Goal: Task Accomplishment & Management: Complete application form

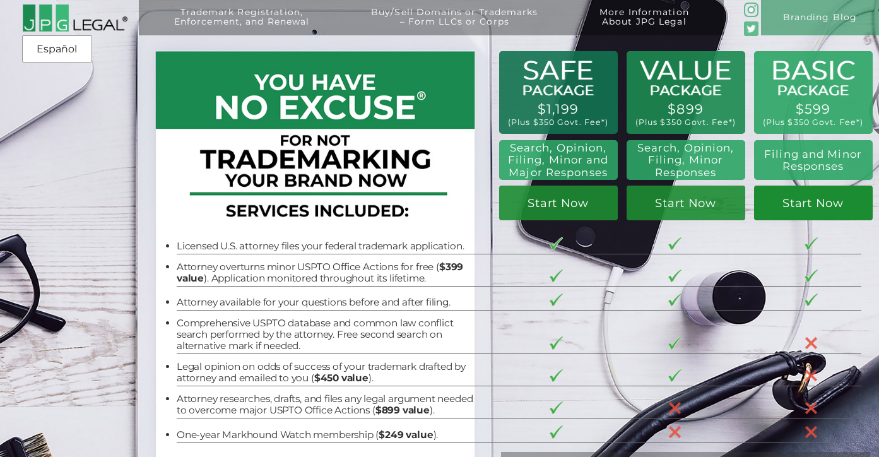
click at [798, 211] on link "Start Now" at bounding box center [813, 203] width 119 height 35
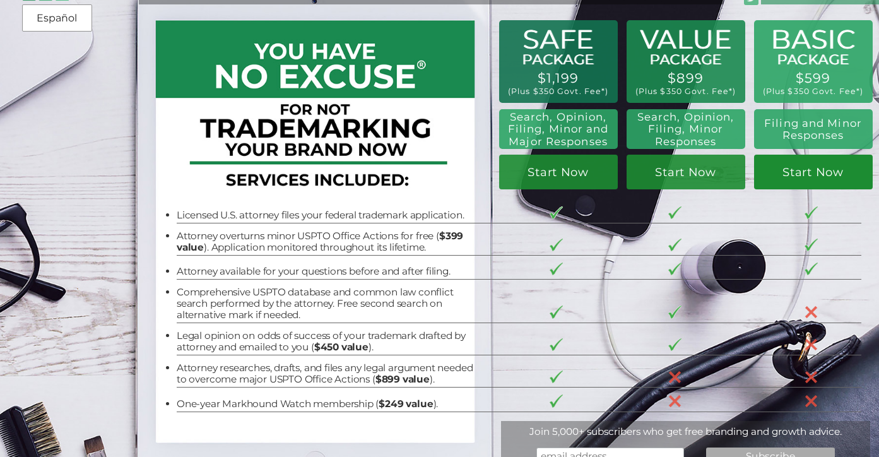
scroll to position [33, 0]
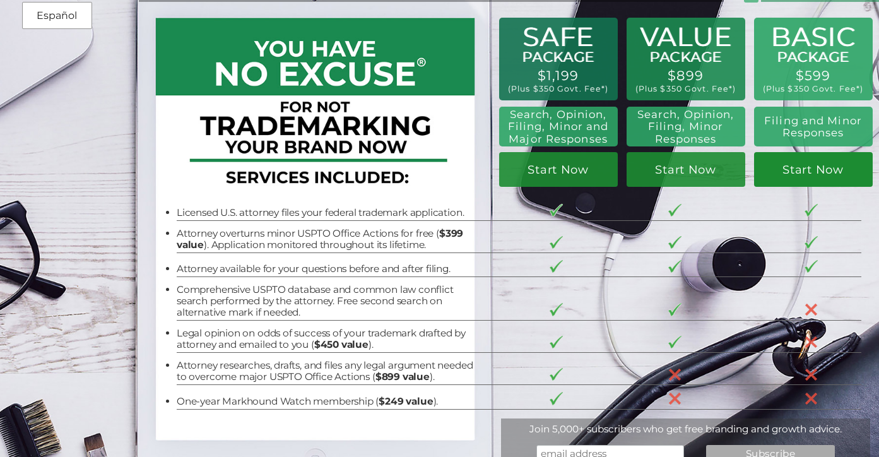
click at [822, 174] on link "Start Now" at bounding box center [813, 169] width 119 height 35
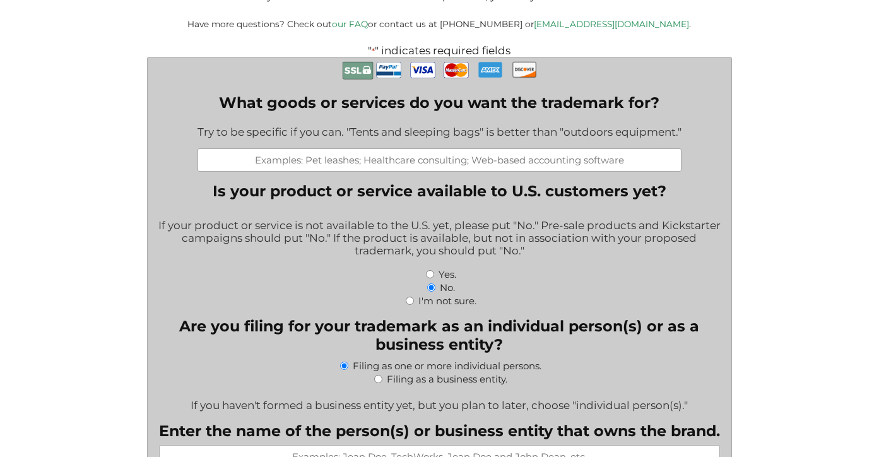
scroll to position [276, 0]
click at [430, 167] on input "What goods or services do you want the trademark for?" at bounding box center [440, 160] width 484 height 23
type input "B"
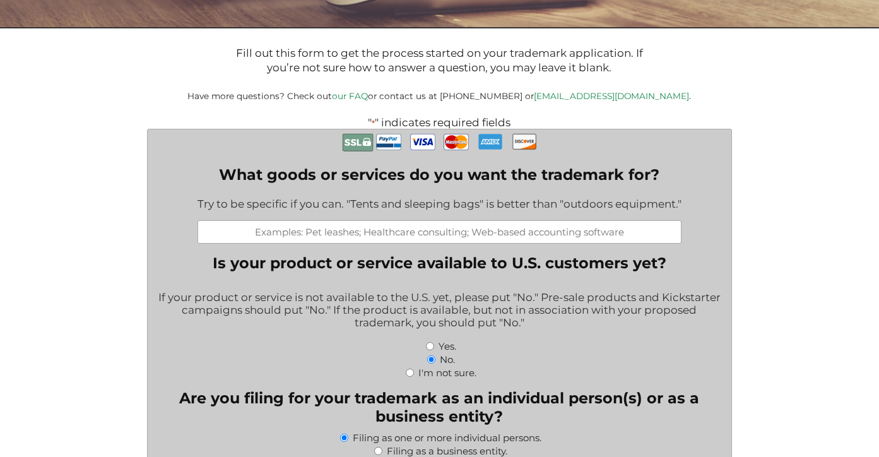
scroll to position [208, 0]
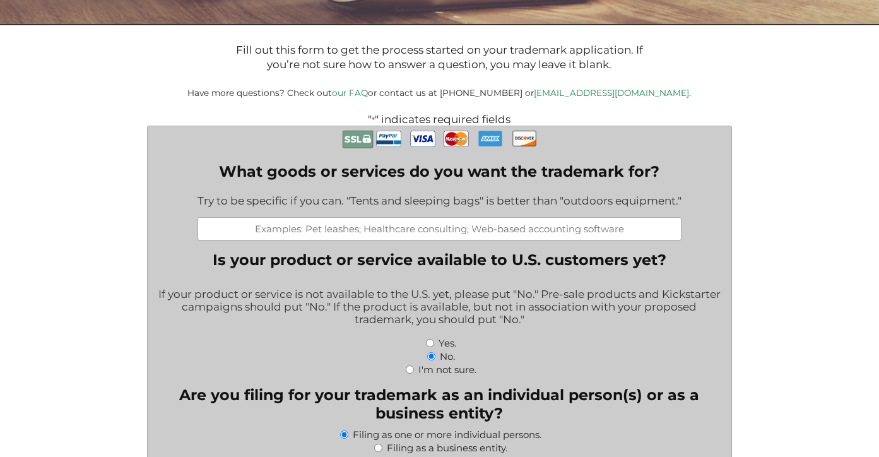
click at [413, 232] on input "What goods or services do you want the trademark for?" at bounding box center [440, 228] width 484 height 23
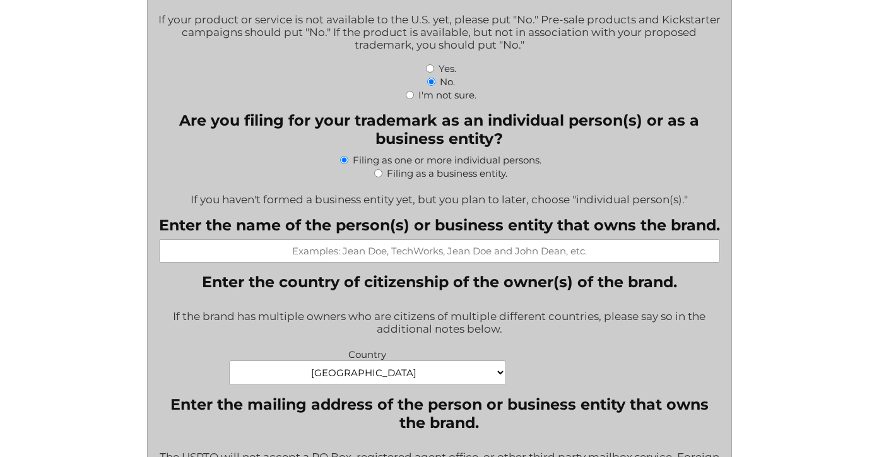
scroll to position [563, 0]
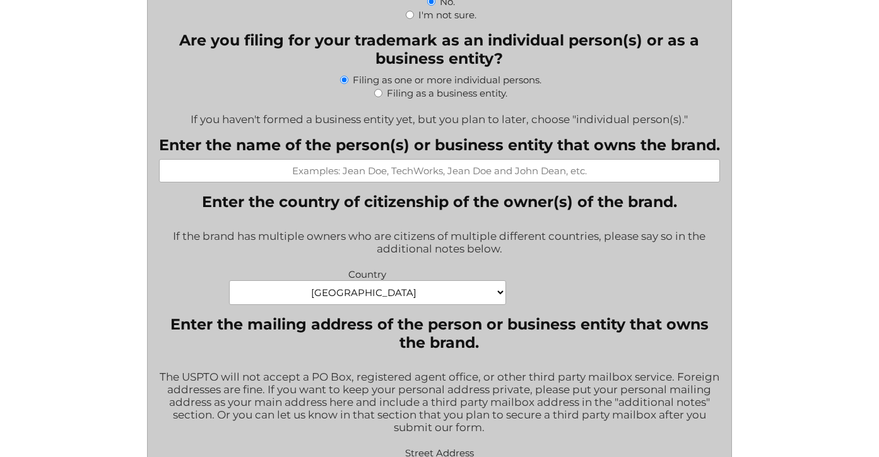
type input "Book Series, Events"
click at [398, 178] on input "Enter the name of the person(s) or business entity that owns the brand." at bounding box center [439, 170] width 561 height 23
type input "Jennifer Yaa Akoto Kieck"
click at [407, 302] on select "Afghanistan Albania Algeria American Samoa Andorra Angola Anguilla Antarctica A…" at bounding box center [367, 292] width 277 height 25
select select "Germany"
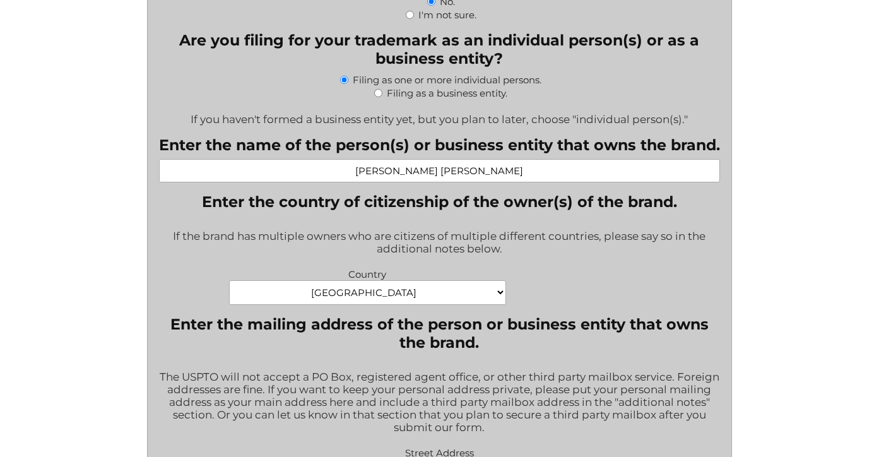
click at [229, 286] on select "Afghanistan Albania Algeria American Samoa Andorra Angola Anguilla Antarctica A…" at bounding box center [367, 292] width 277 height 25
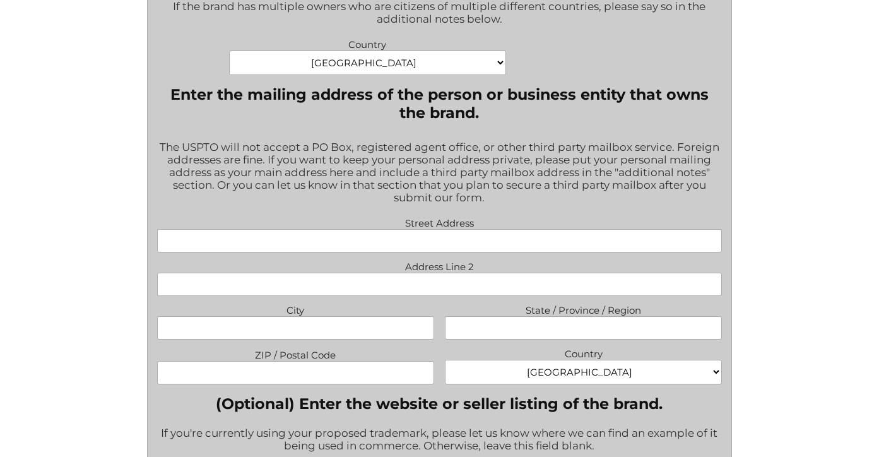
scroll to position [794, 0]
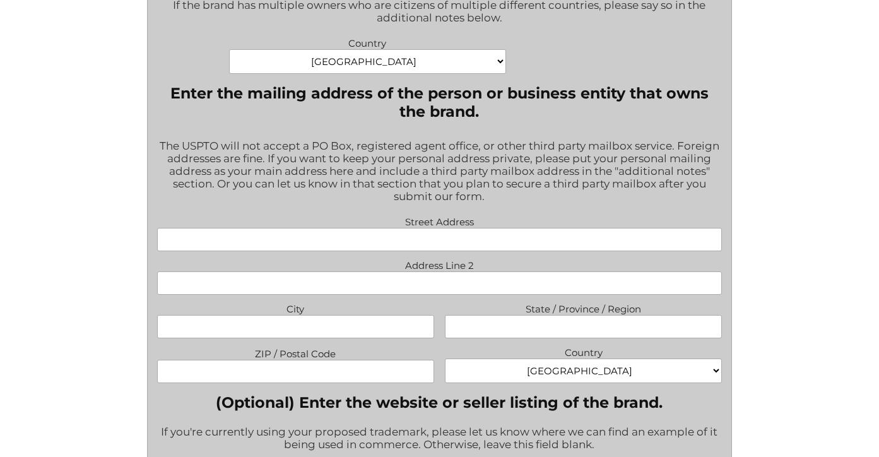
click at [413, 251] on input "Street Address" at bounding box center [440, 239] width 566 height 23
type input "Seumestr. 43"
click at [356, 330] on input "City" at bounding box center [295, 326] width 277 height 23
type input "Hamburg"
click at [354, 376] on input "ZIP / Postal Code" at bounding box center [295, 371] width 277 height 23
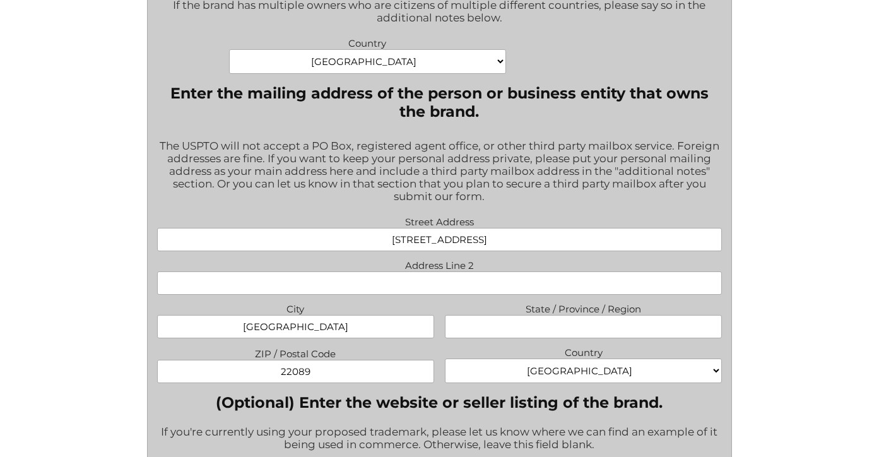
type input "22089"
click at [586, 383] on select "Afghanistan Albania Algeria American Samoa Andorra Angola Anguilla Antarctica A…" at bounding box center [583, 371] width 277 height 25
select select "Germany"
click at [445, 365] on select "Afghanistan Albania Algeria American Samoa Andorra Angola Anguilla Antarctica A…" at bounding box center [583, 371] width 277 height 25
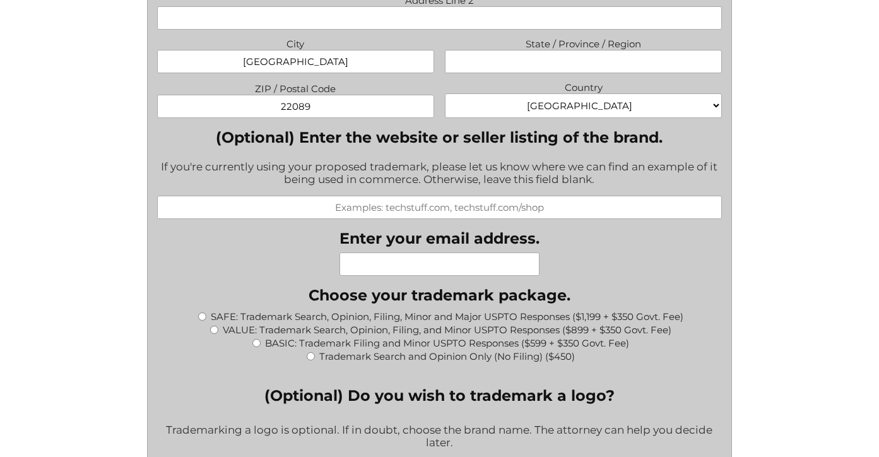
scroll to position [1060, 0]
click at [384, 218] on input "(Optional) Enter the website or seller listing of the brand." at bounding box center [440, 206] width 566 height 23
click at [410, 269] on input "Enter your email address." at bounding box center [440, 263] width 200 height 23
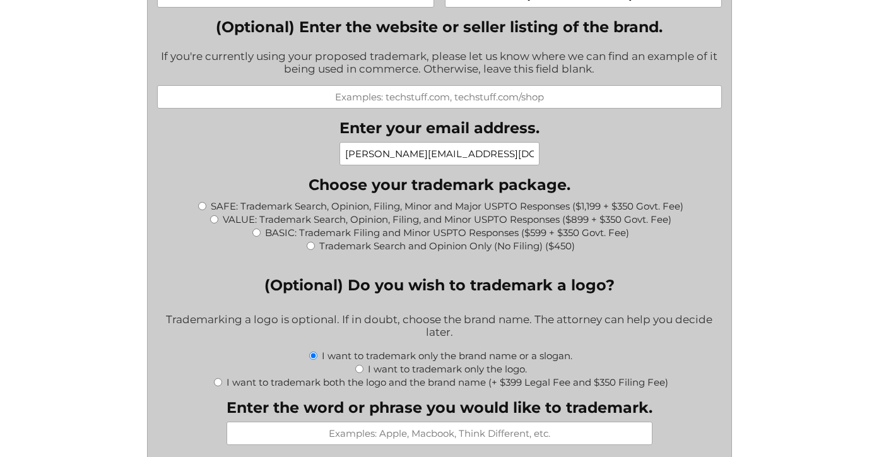
scroll to position [1192, 0]
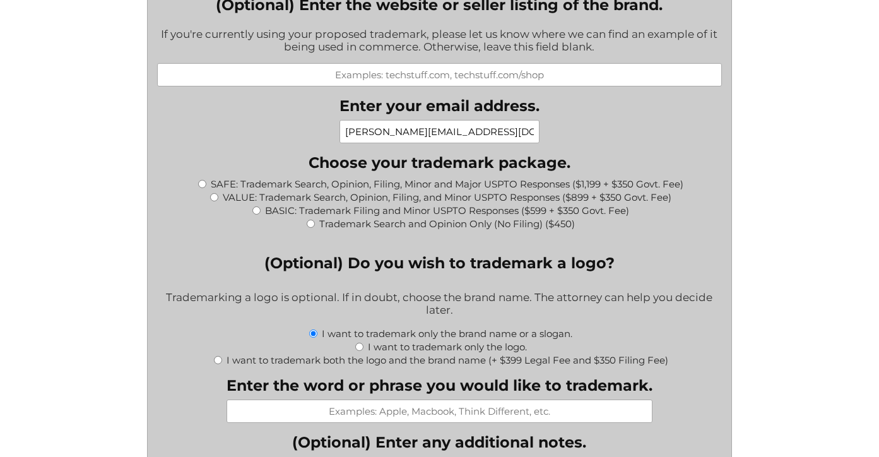
type input "jenniferyak@hotmail.com"
click at [256, 215] on input "BASIC: Trademark Filing and Minor USPTO Responses ($599 + $350 Govt. Fee)" at bounding box center [257, 210] width 8 height 8
radio input "true"
type input "$949.00"
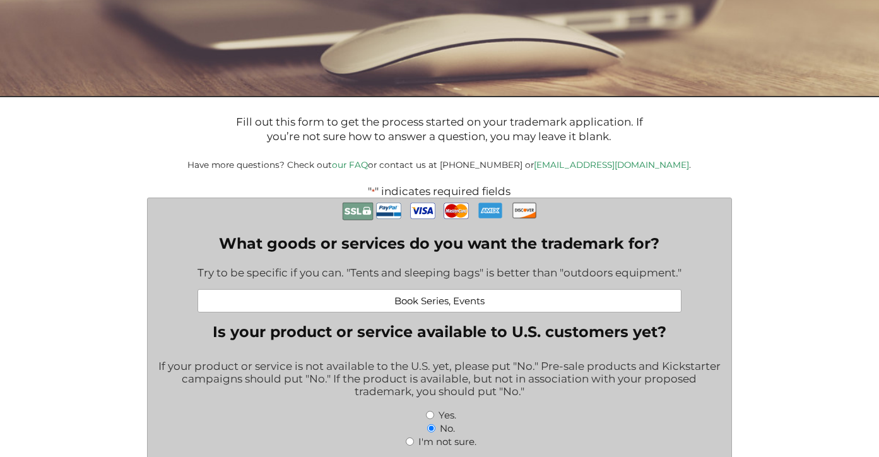
scroll to position [138, 0]
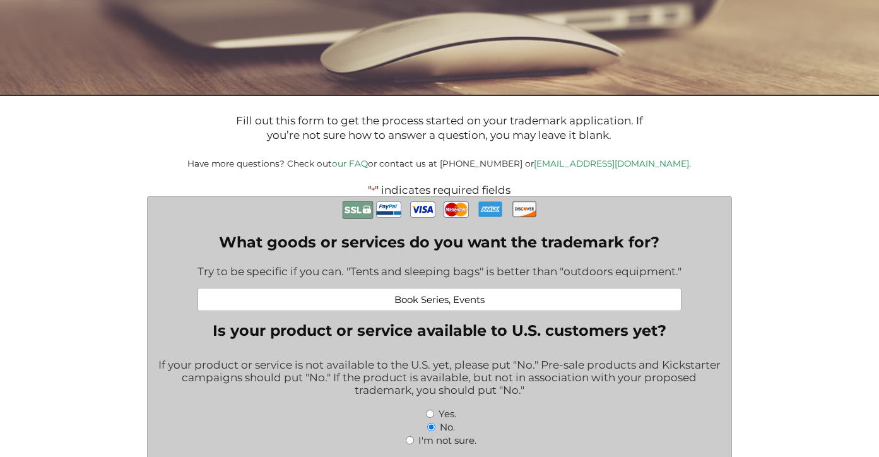
click at [461, 305] on input "Book Series, Events" at bounding box center [440, 299] width 484 height 23
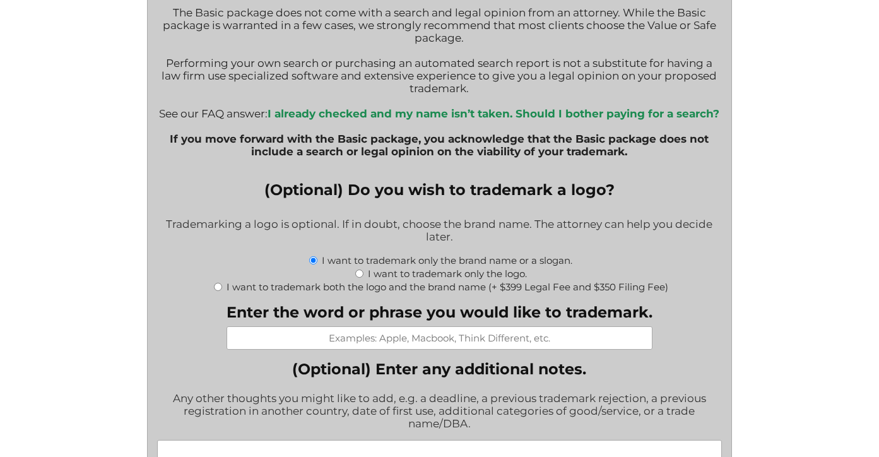
scroll to position [1472, 0]
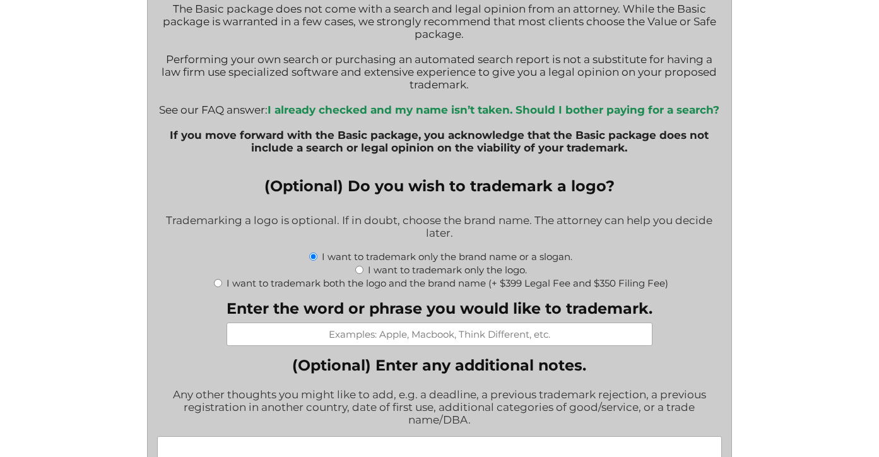
type input "Class 41 - Education & Entertainment Services"
click at [411, 346] on input "Enter the word or phrase you would like to trademark." at bounding box center [440, 334] width 426 height 23
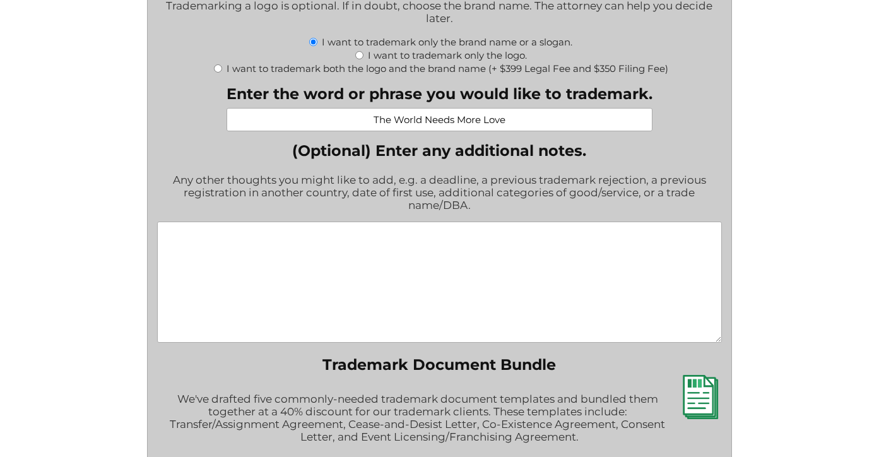
scroll to position [1692, 0]
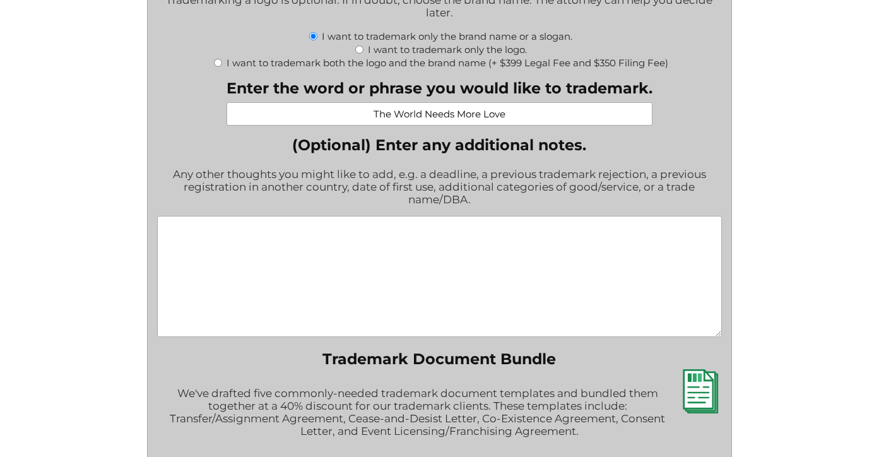
type input "The World Needs More Love"
click at [417, 247] on textarea "(Optional) Enter any additional notes." at bounding box center [440, 276] width 566 height 121
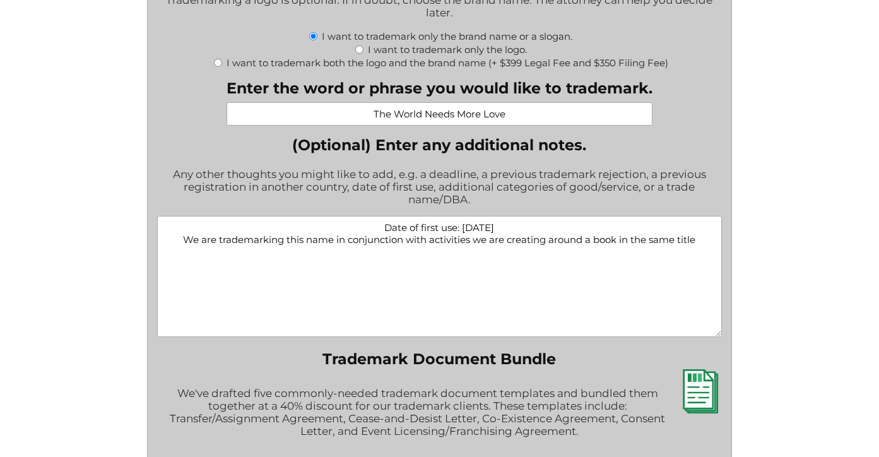
click at [455, 262] on textarea "Date of first use: July 2025 We are trademarking this name in conjunction with …" at bounding box center [440, 276] width 566 height 121
click at [497, 271] on textarea "Date of first use: July 2025 We are trademarking this name in conjunction with …" at bounding box center [440, 276] width 566 height 121
click at [492, 270] on textarea "Date of first use: July 2025 We are trademarking this name in conjunction with …" at bounding box center [440, 276] width 566 height 121
click at [614, 273] on textarea "Date of first use: July 2025 We are trademarking this name in conjunction with …" at bounding box center [440, 276] width 566 height 121
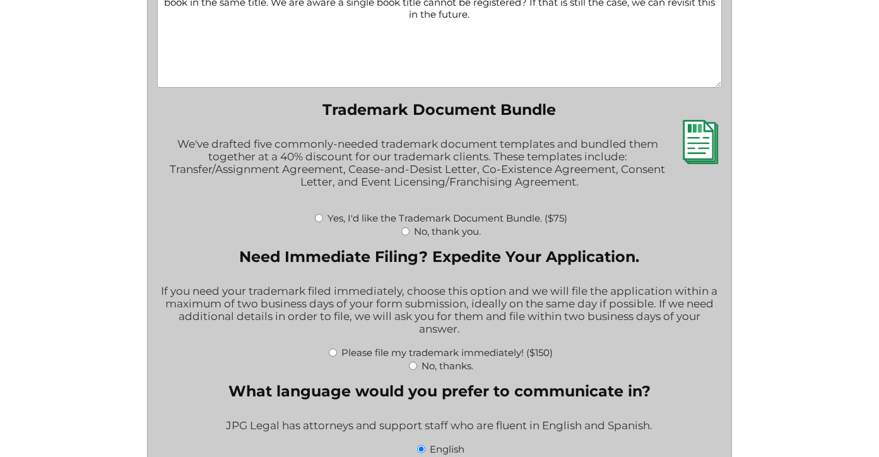
scroll to position [1944, 0]
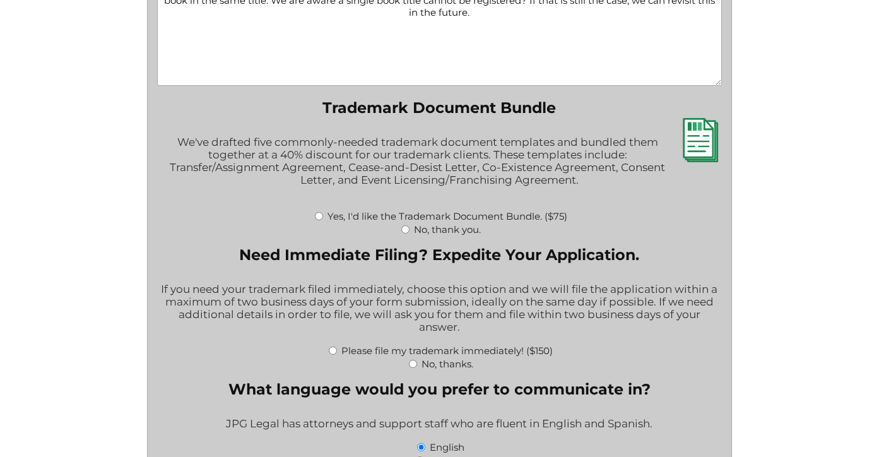
type textarea "Date of first use: July 2025 We are trademarking this name in conjunction with …"
click at [401, 234] on input "No, thank you." at bounding box center [405, 229] width 8 height 8
radio input "true"
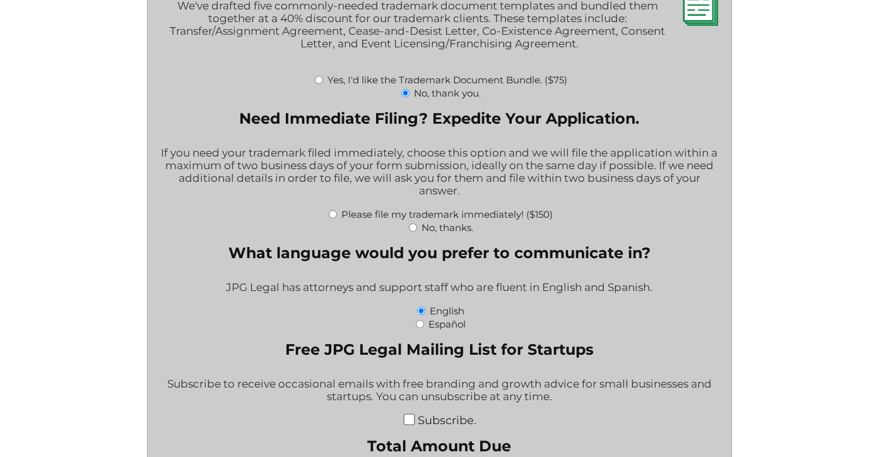
scroll to position [2098, 0]
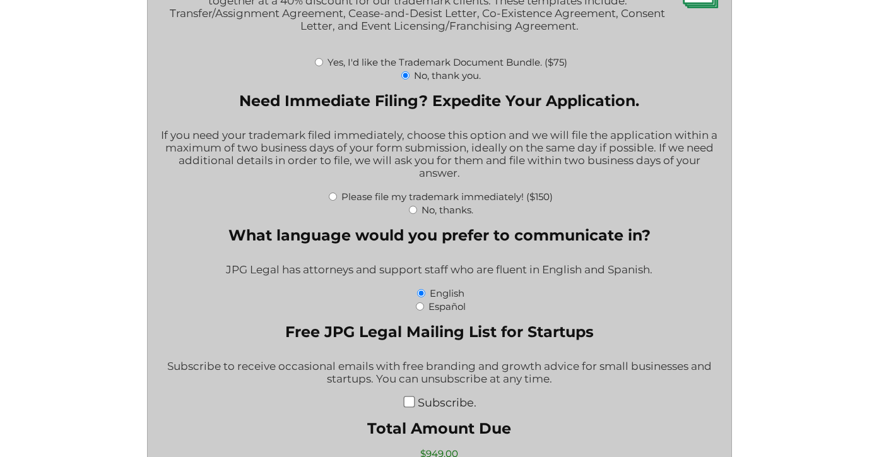
click at [412, 214] on input "No, thanks." at bounding box center [413, 210] width 8 height 8
radio input "true"
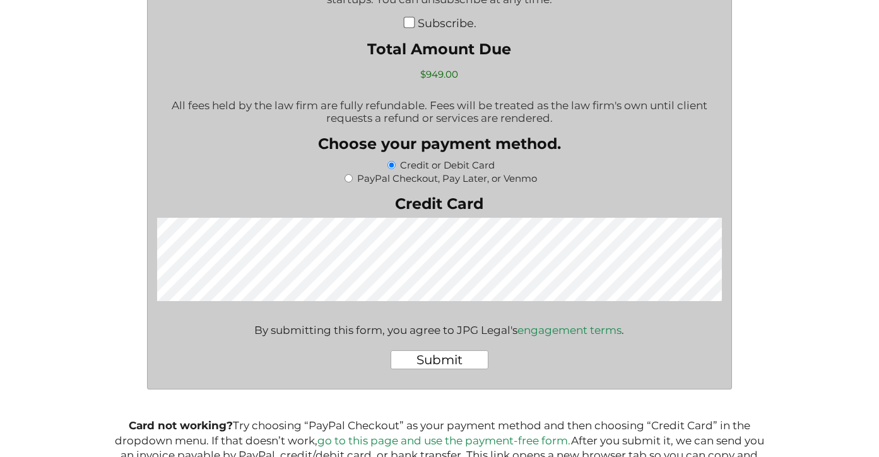
scroll to position [2577, 0]
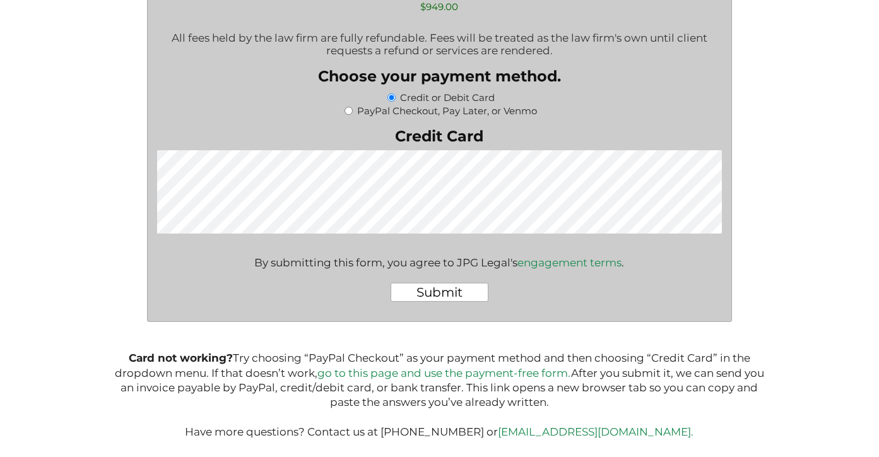
click at [443, 296] on input "Submit" at bounding box center [440, 292] width 98 height 19
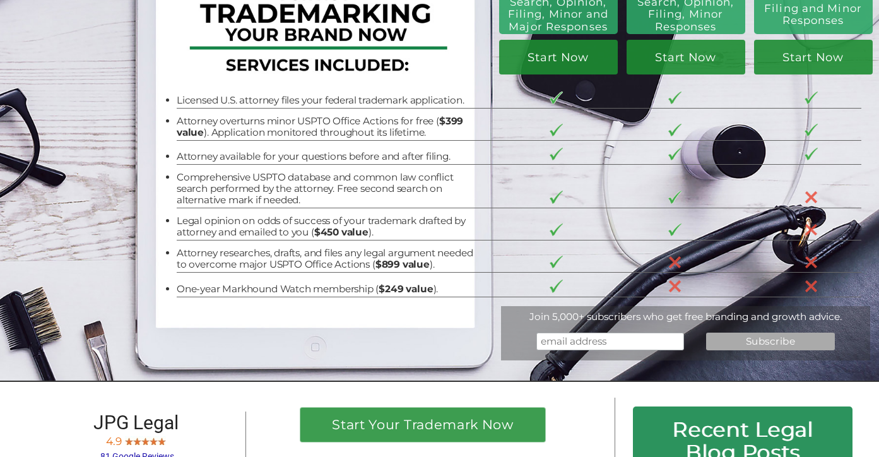
scroll to position [157, 0]
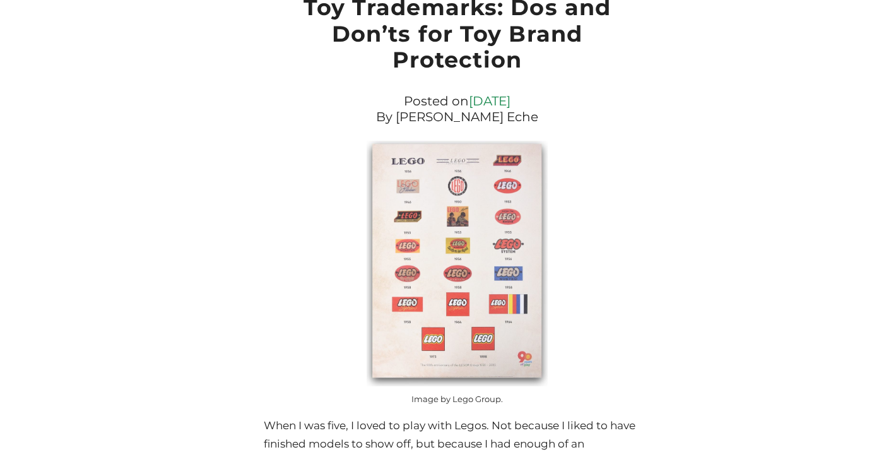
scroll to position [3206, 0]
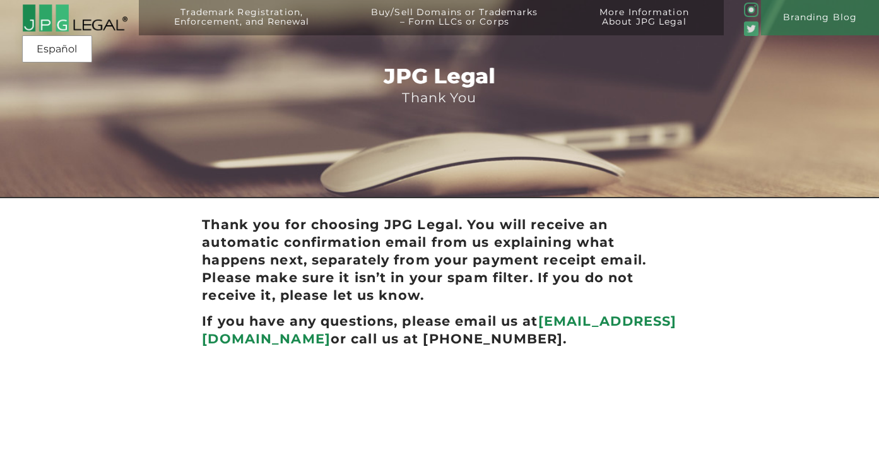
click at [681, 269] on div "Thank you for choosing JPG Legal. You will receive an automatic confirmation em…" at bounding box center [440, 352] width 528 height 282
